Goal: Transaction & Acquisition: Purchase product/service

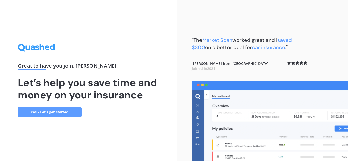
click at [62, 111] on link "Yes - Let’s get started" at bounding box center [50, 112] width 64 height 10
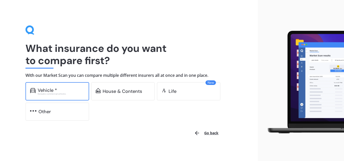
click at [51, 90] on div "Vehicle *" at bounding box center [47, 90] width 19 height 5
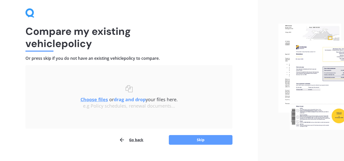
scroll to position [26, 0]
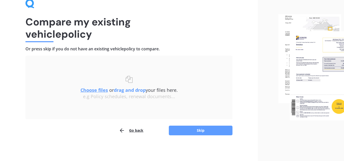
click at [96, 90] on u "Choose files" at bounding box center [93, 90] width 27 height 6
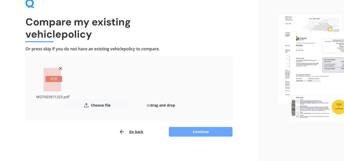
click at [189, 131] on button "Continue" at bounding box center [201, 132] width 64 height 10
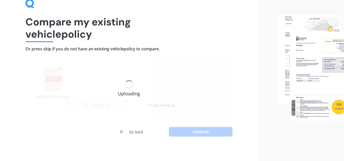
scroll to position [28, 0]
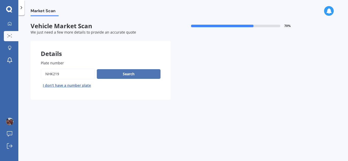
click at [117, 76] on button "Search" at bounding box center [129, 74] width 64 height 10
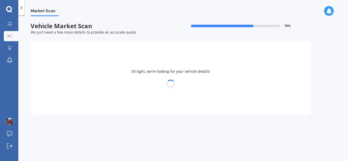
select select "MITSUBISHI"
select select "OUTLANDER"
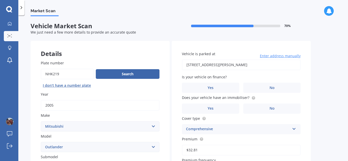
scroll to position [128, 0]
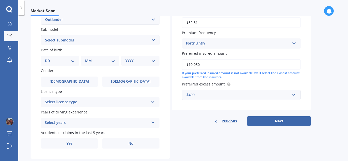
click at [120, 103] on div "Select licence type" at bounding box center [97, 102] width 104 height 6
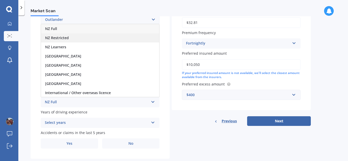
click at [75, 37] on div "NZ Restricted" at bounding box center [100, 37] width 118 height 9
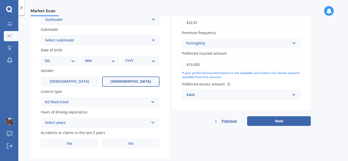
click at [139, 80] on label "[DEMOGRAPHIC_DATA]" at bounding box center [130, 82] width 57 height 10
click at [0, 0] on input "[DEMOGRAPHIC_DATA]" at bounding box center [0, 0] width 0 height 0
click at [51, 59] on select "DD 01 02 03 04 05 06 07 08 09 10 11 12 13 14 15 16 17 18 19 20 21 22 23 24 25 2…" at bounding box center [60, 61] width 30 height 6
select select "31"
click at [49, 58] on select "DD 01 02 03 04 05 06 07 08 09 10 11 12 13 14 15 16 17 18 19 20 21 22 23 24 25 2…" at bounding box center [60, 61] width 30 height 6
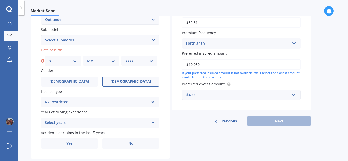
click at [91, 58] on div "MM 01 02 03 04 05 06 07 08 09 10 11 12" at bounding box center [101, 61] width 36 height 10
click at [93, 62] on select "MM 01 02 03 04 05 06 07 08 09 10 11 12" at bounding box center [101, 61] width 28 height 6
select select "01"
click at [87, 58] on select "MM 01 02 03 04 05 06 07 08 09 10 11 12" at bounding box center [101, 61] width 28 height 6
click at [144, 60] on select "YYYY 2025 2024 2023 2022 2021 2020 2019 2018 2017 2016 2015 2014 2013 2012 2011…" at bounding box center [139, 61] width 28 height 6
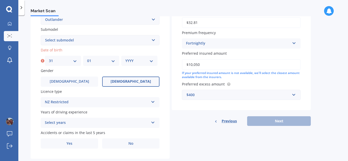
select select "1990"
click at [125, 58] on select "YYYY 2025 2024 2023 2022 2021 2020 2019 2018 2017 2016 2015 2014 2013 2012 2011…" at bounding box center [139, 61] width 28 height 6
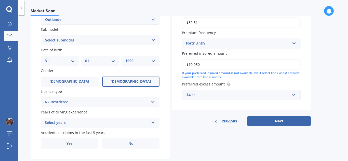
click at [136, 122] on div "Select years" at bounding box center [97, 123] width 104 height 6
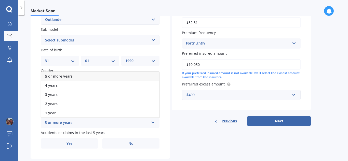
click at [74, 75] on div "5 or more years" at bounding box center [100, 76] width 118 height 9
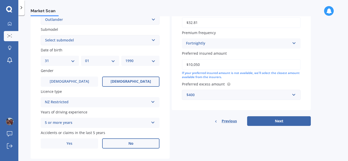
click at [136, 143] on label "No" at bounding box center [130, 143] width 57 height 10
click at [0, 0] on input "No" at bounding box center [0, 0] width 0 height 0
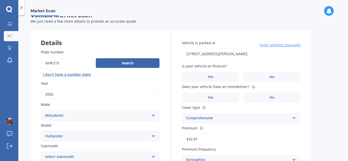
scroll to position [138, 0]
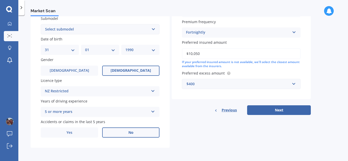
click at [119, 29] on select "Select submodel (All other) 2.4 Litre Station Wagon 3.0 Litre AWD 3.0 VRX Auto …" at bounding box center [100, 29] width 119 height 10
click at [256, 111] on button "Next" at bounding box center [279, 110] width 64 height 10
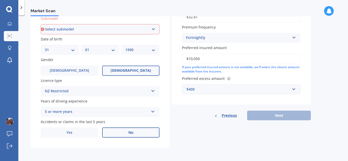
scroll to position [138, 0]
click at [98, 30] on select "Select submodel (All other) 2.4 Litre Station Wagon 3.0 Litre AWD 3.0 VRX Auto …" at bounding box center [100, 30] width 119 height 10
select select "(ALL OTHER)"
click at [41, 25] on select "Select submodel (All other) 2.4 Litre Station Wagon 3.0 Litre AWD 3.0 VRX Auto …" at bounding box center [100, 30] width 119 height 10
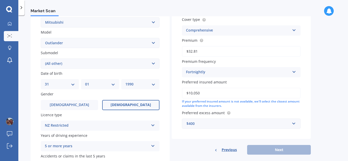
scroll to position [35, 0]
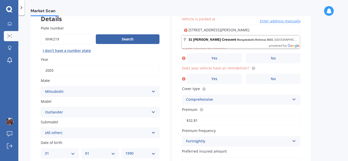
drag, startPoint x: 279, startPoint y: 27, endPoint x: 149, endPoint y: 31, distance: 130.4
click at [149, 31] on div "Details Plate number Search I don’t have a number plate Year [DATE] Make Select…" at bounding box center [171, 129] width 280 height 246
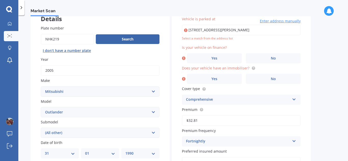
type input "[STREET_ADDRESS][PERSON_NAME]"
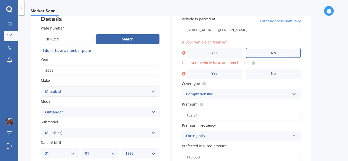
click at [264, 49] on label "No" at bounding box center [273, 53] width 55 height 10
click at [0, 0] on input "No" at bounding box center [0, 0] width 0 height 0
click at [277, 73] on label "No" at bounding box center [273, 74] width 55 height 10
click at [0, 0] on input "No" at bounding box center [0, 0] width 0 height 0
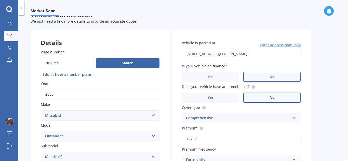
scroll to position [138, 0]
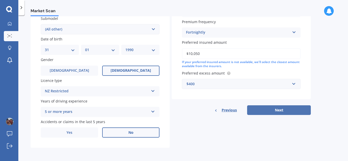
click at [286, 109] on button "Next" at bounding box center [279, 110] width 64 height 10
select select "31"
select select "01"
select select "1990"
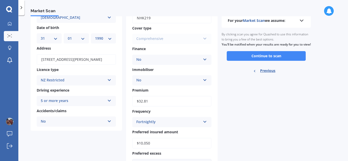
scroll to position [0, 0]
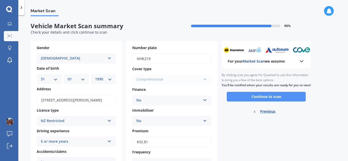
click at [257, 102] on button "Continue to scan" at bounding box center [266, 97] width 79 height 10
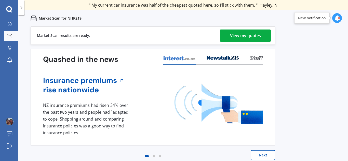
click at [240, 35] on div "View my quotes" at bounding box center [245, 36] width 31 height 12
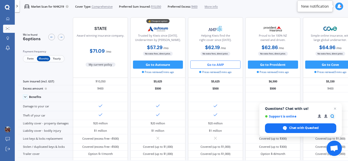
drag, startPoint x: 215, startPoint y: 64, endPoint x: 207, endPoint y: 65, distance: 8.0
click at [207, 65] on button "Go to AMP" at bounding box center [215, 65] width 50 height 8
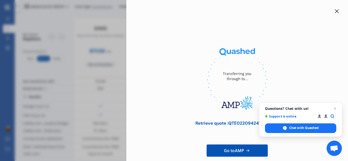
click at [335, 11] on icon at bounding box center [336, 11] width 4 height 4
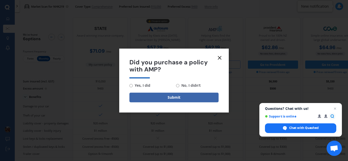
click at [176, 85] on input "No, I didn't" at bounding box center [177, 85] width 3 height 3
radio input "true"
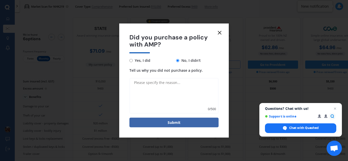
click at [157, 83] on textarea "Tell us why you did not purchase a policy." at bounding box center [173, 96] width 89 height 36
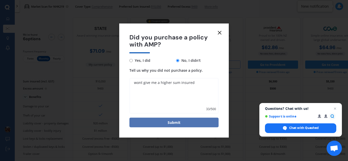
type textarea "wont give me a higher sum insured"
click at [155, 123] on button "Submit" at bounding box center [173, 123] width 89 height 10
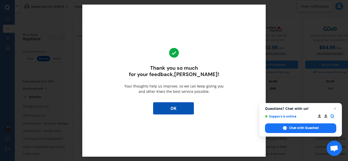
click at [161, 108] on button "OK" at bounding box center [173, 108] width 41 height 12
